Goal: Transaction & Acquisition: Register for event/course

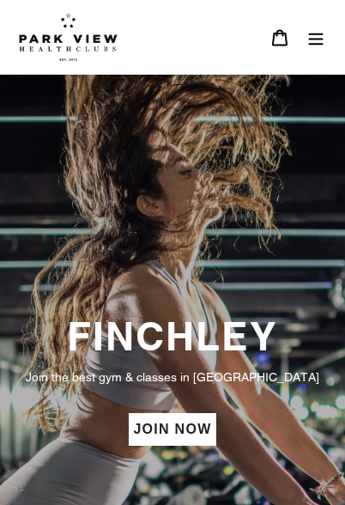
click at [321, 33] on icon "Menu" at bounding box center [315, 37] width 17 height 17
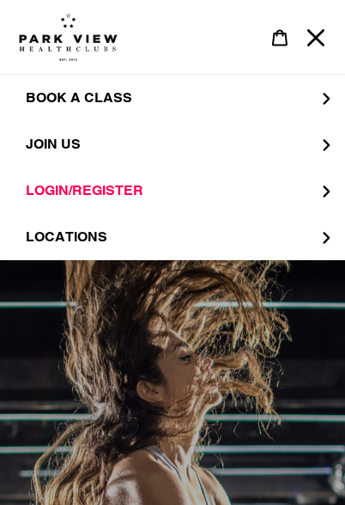
click at [314, 103] on button "BOOK A CLASS" at bounding box center [172, 98] width 345 height 46
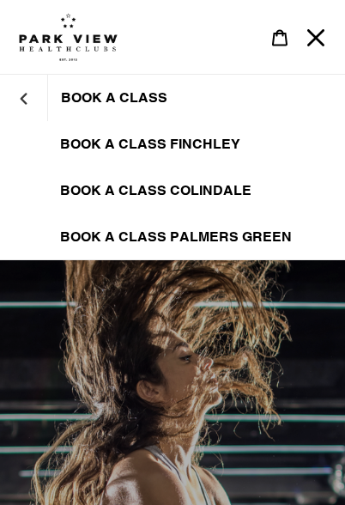
click at [217, 192] on span "BOOK A CLASS COLINDALE" at bounding box center [156, 190] width 192 height 17
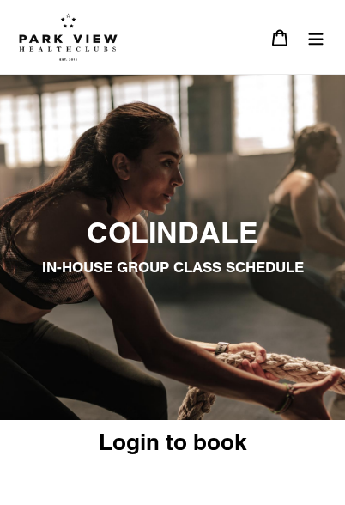
click at [317, 43] on icon "Menu" at bounding box center [316, 39] width 15 height 12
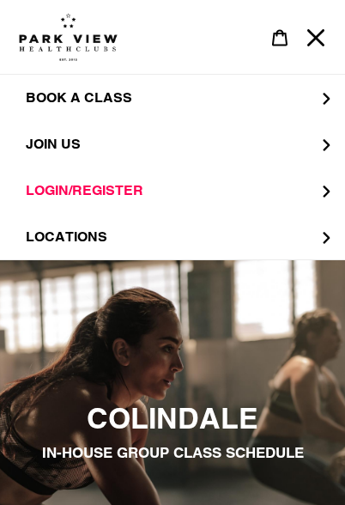
click at [272, 138] on button "JOIN US" at bounding box center [172, 144] width 345 height 46
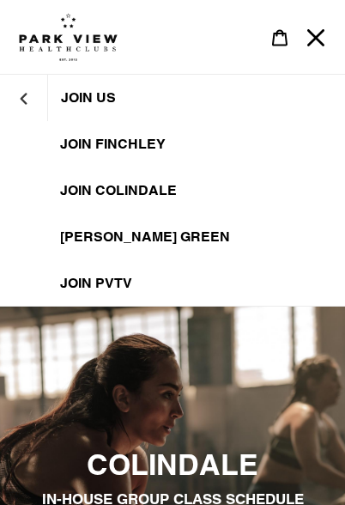
click at [164, 190] on span "JOIN Colindale" at bounding box center [118, 190] width 117 height 17
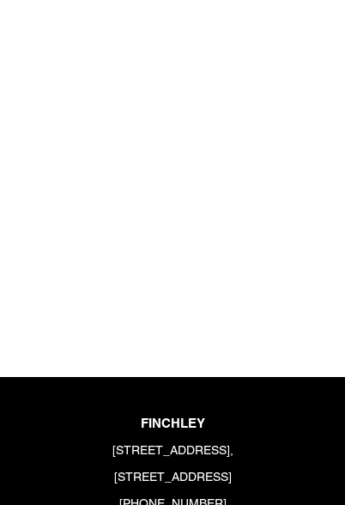
scroll to position [2453, 0]
